Goal: Obtain resource: Obtain resource

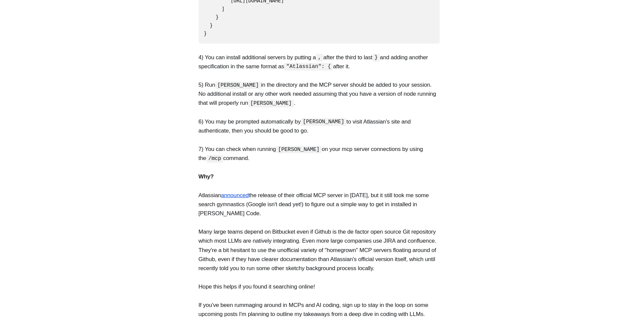
scroll to position [210, 0]
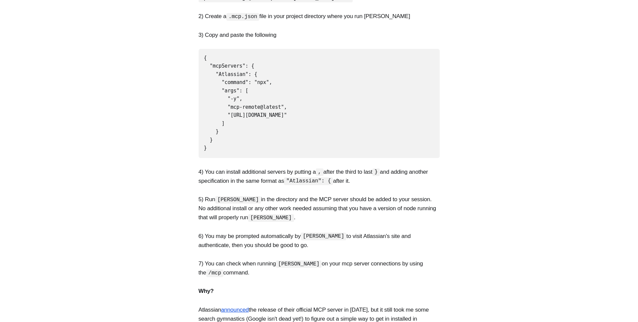
click at [235, 71] on code "{ "mcpServers": { "Atlassian": { "command": "npx", "args": [ "-y", "mcp-remote@…" at bounding box center [245, 103] width 83 height 97
copy code "Atlassian"
click at [292, 78] on pre "{ "mcpServers": { "Atlassian": { "command": "npx", "args": [ "-y", "mcp-remote@…" at bounding box center [319, 103] width 241 height 109
click at [262, 72] on pre "{ "mcpServers": { "Atlassian": { "command": "npx", "args": [ "-y", "mcp-remote@…" at bounding box center [319, 103] width 241 height 109
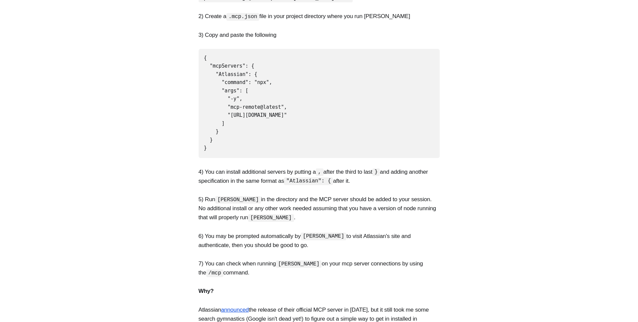
drag, startPoint x: 220, startPoint y: 126, endPoint x: 216, endPoint y: 76, distance: 50.1
click at [216, 76] on pre "{ "mcpServers": { "Atlassian": { "command": "npx", "args": [ "-y", "mcp-remote@…" at bounding box center [319, 103] width 241 height 109
copy code ""Atlassian": { "command": "npx", "args": [ "-y", "mcp-remote@latest", "[URL][DO…"
click at [317, 123] on pre "{ "mcpServers": { "Atlassian": { "command": "npx", "args": [ "-y", "mcp-remote@…" at bounding box center [319, 103] width 241 height 109
